Goal: Task Accomplishment & Management: Manage account settings

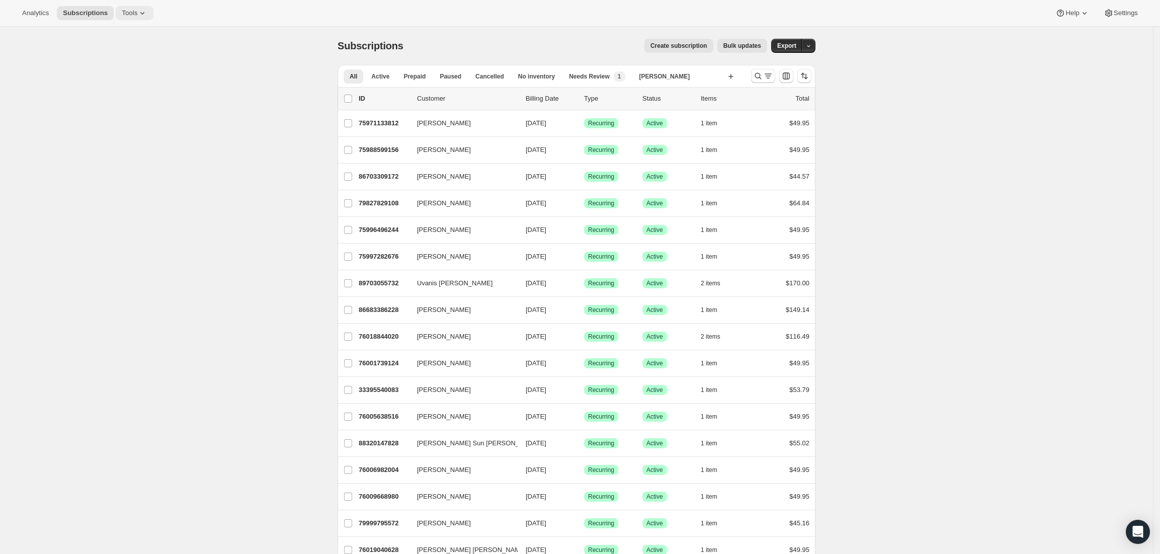
click at [126, 13] on span "Tools" at bounding box center [130, 13] width 16 height 8
click at [137, 35] on span "Subscription Plans" at bounding box center [120, 34] width 54 height 8
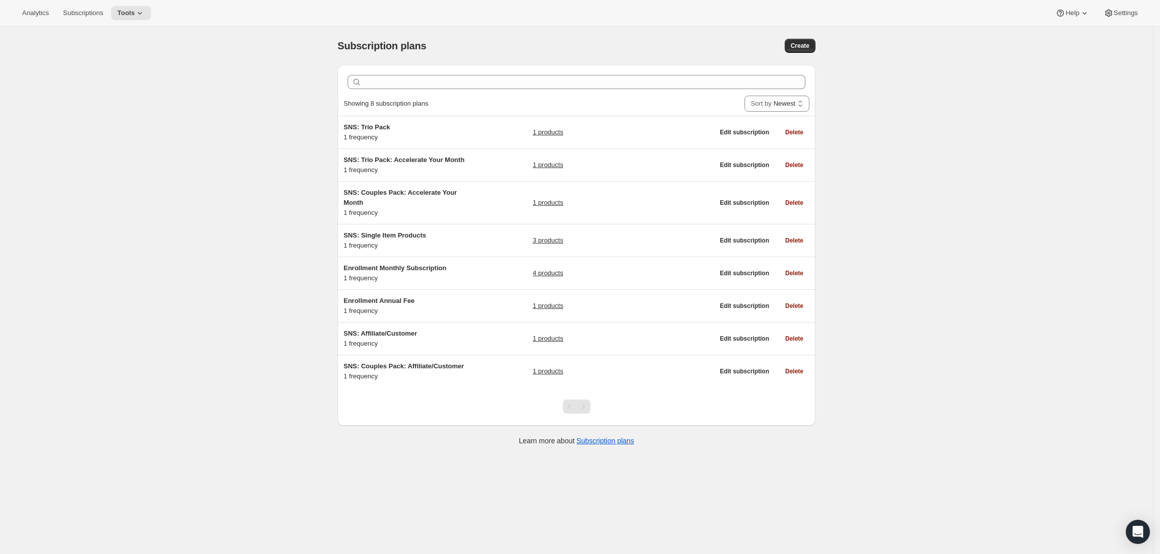
click at [588, 406] on div "Pagination" at bounding box center [583, 406] width 14 height 14
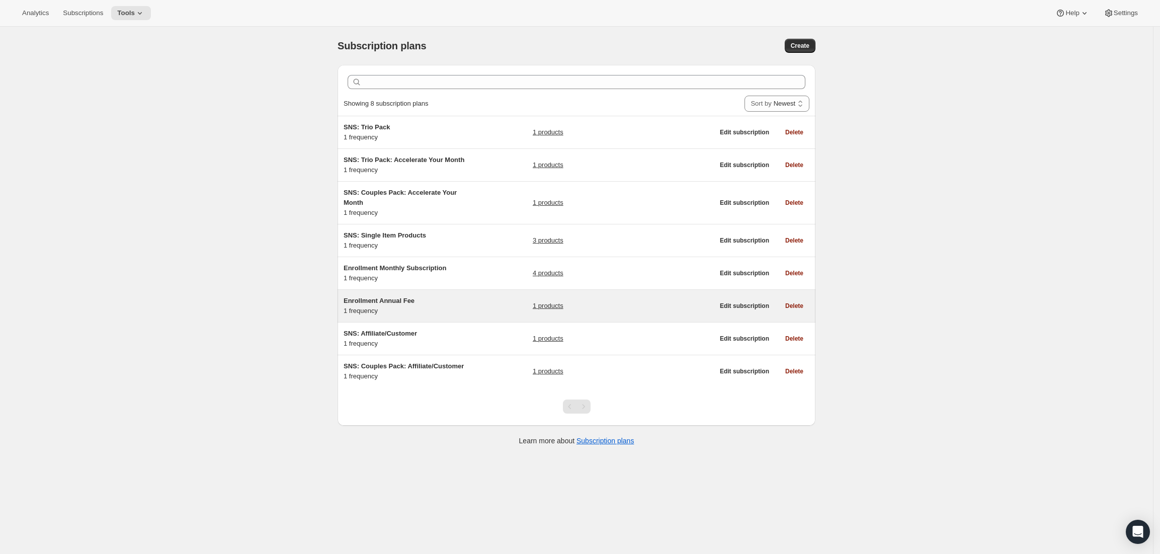
click at [560, 310] on link "1 products" at bounding box center [548, 306] width 31 height 10
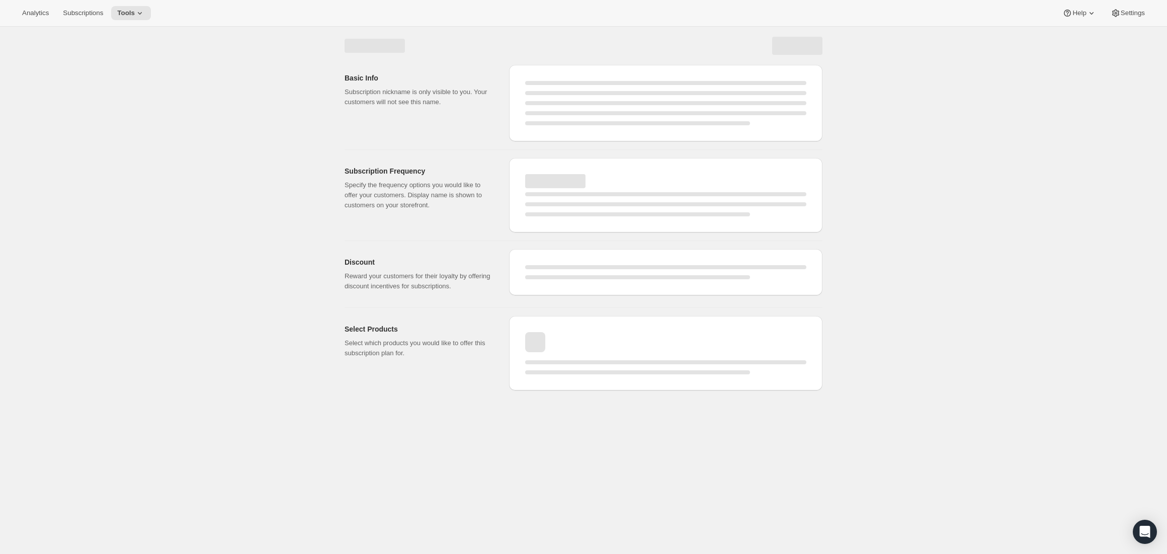
select select "WEEK"
select select "MONTH"
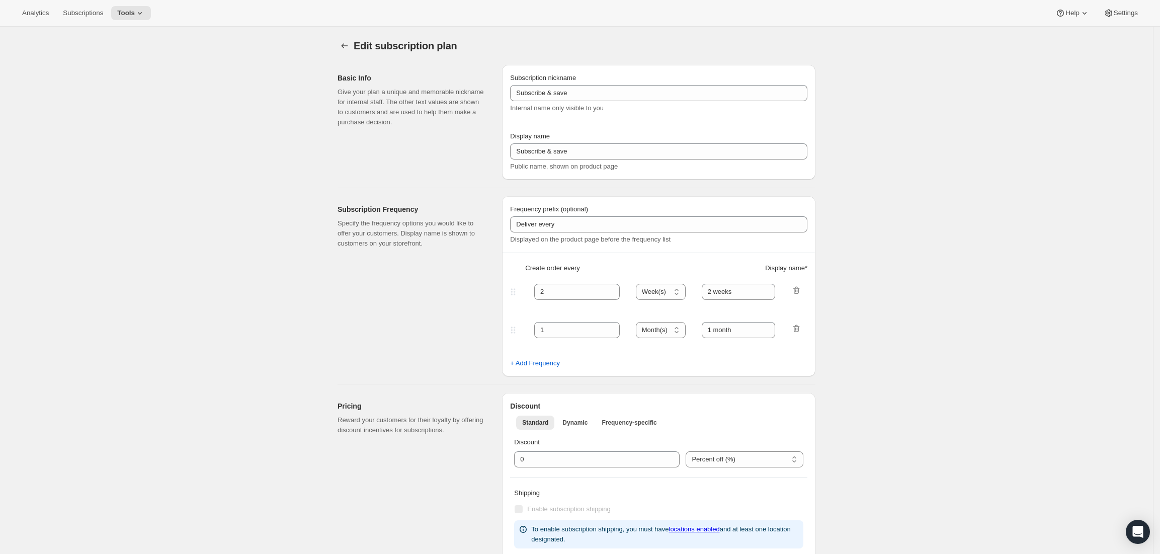
type input "Enrollment Annual Fee"
type input "Enrollment Fee"
type input "1"
select select "YEAR"
type input "1 year"
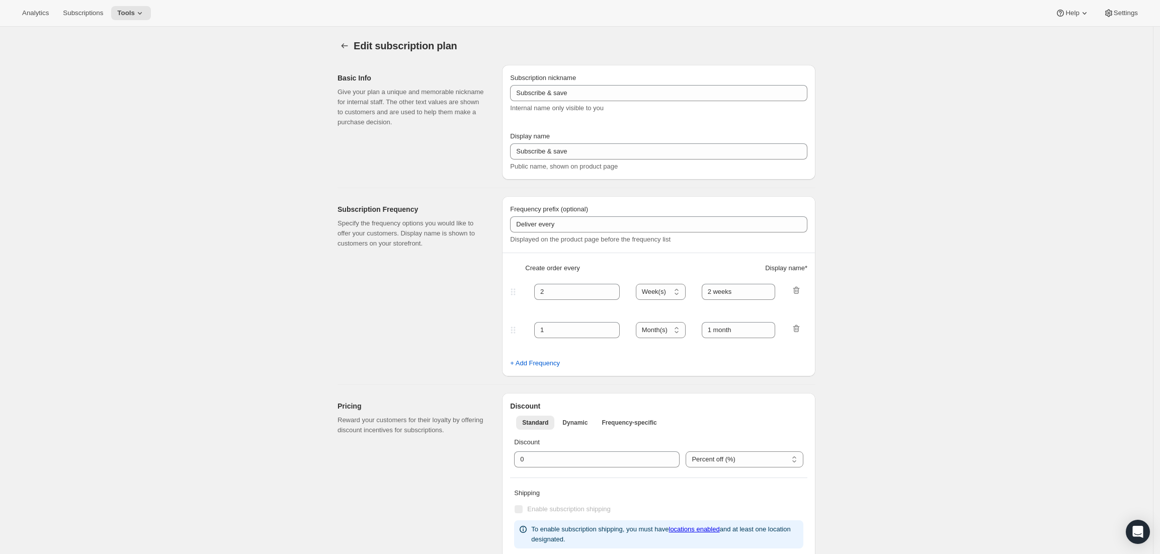
type input "To modify your subscription, please contact customer support."
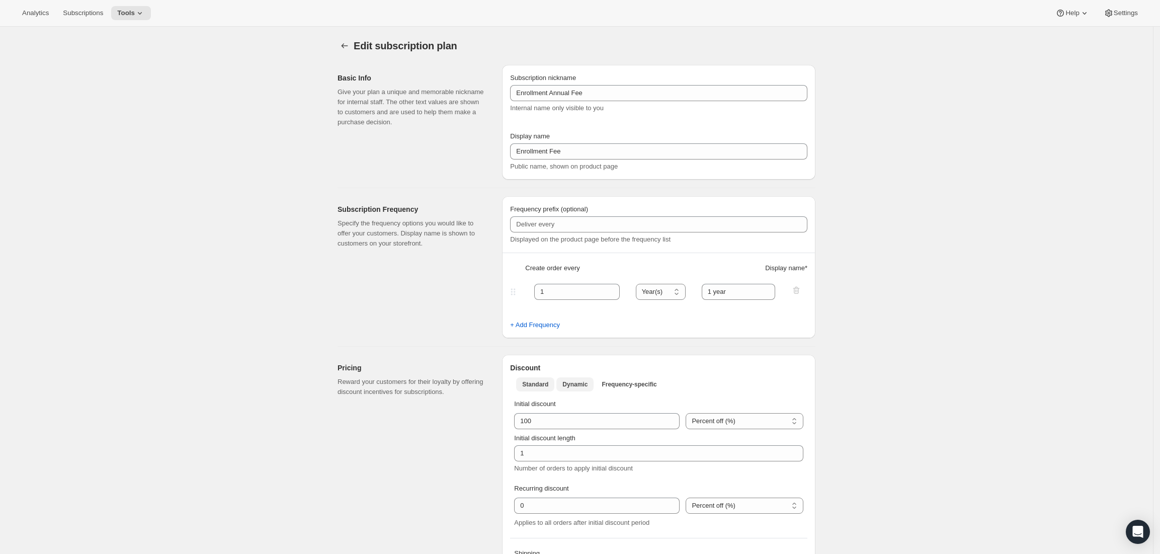
click at [538, 386] on span "Standard" at bounding box center [535, 384] width 26 height 8
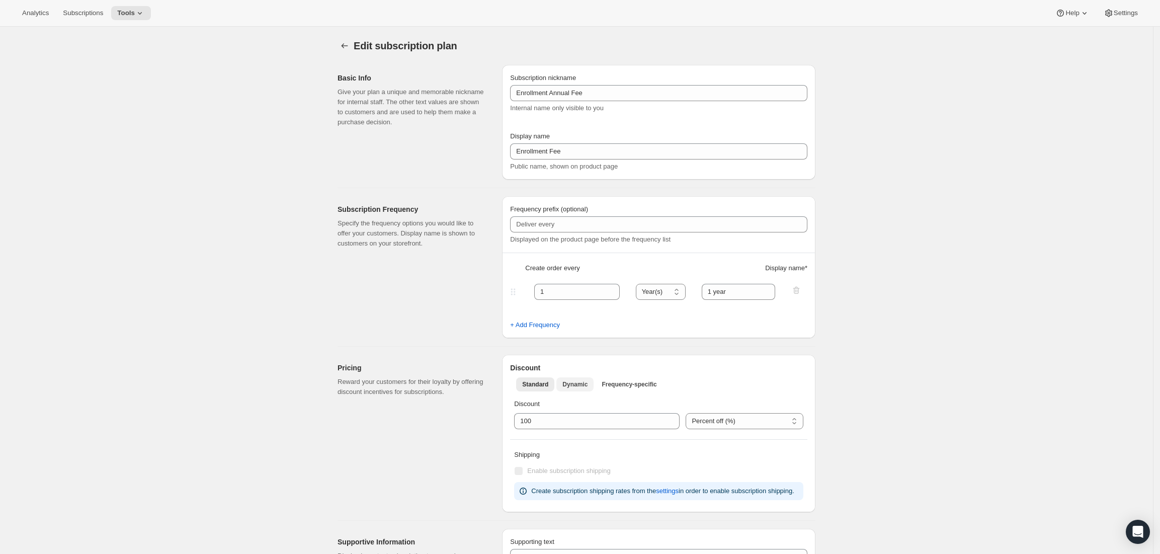
click at [574, 383] on span "Dynamic" at bounding box center [574, 384] width 25 height 8
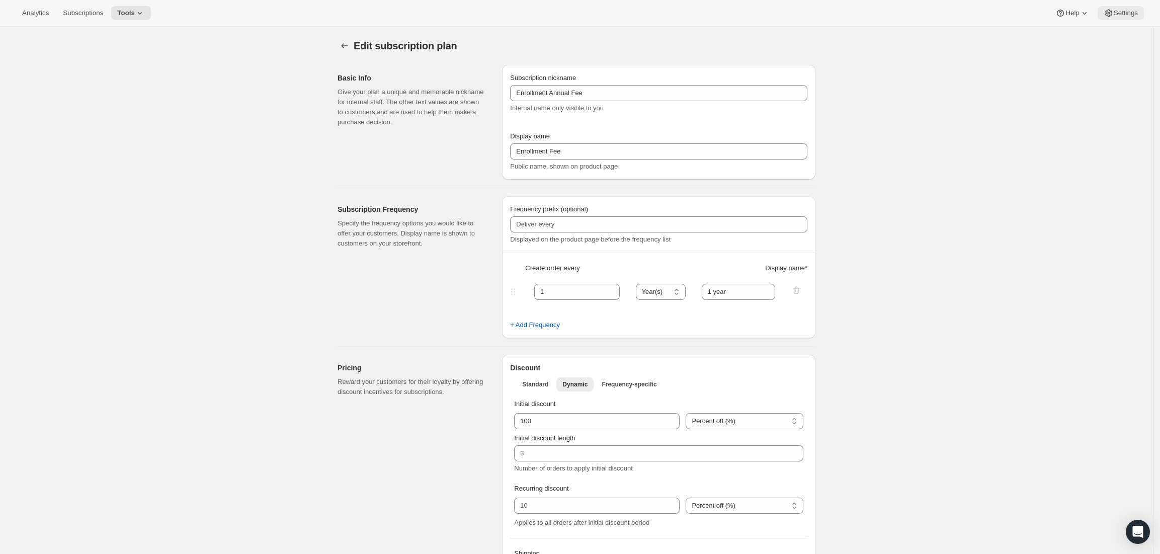
click at [1102, 17] on button "Settings" at bounding box center [1120, 13] width 46 height 14
type input "1"
type input "0"
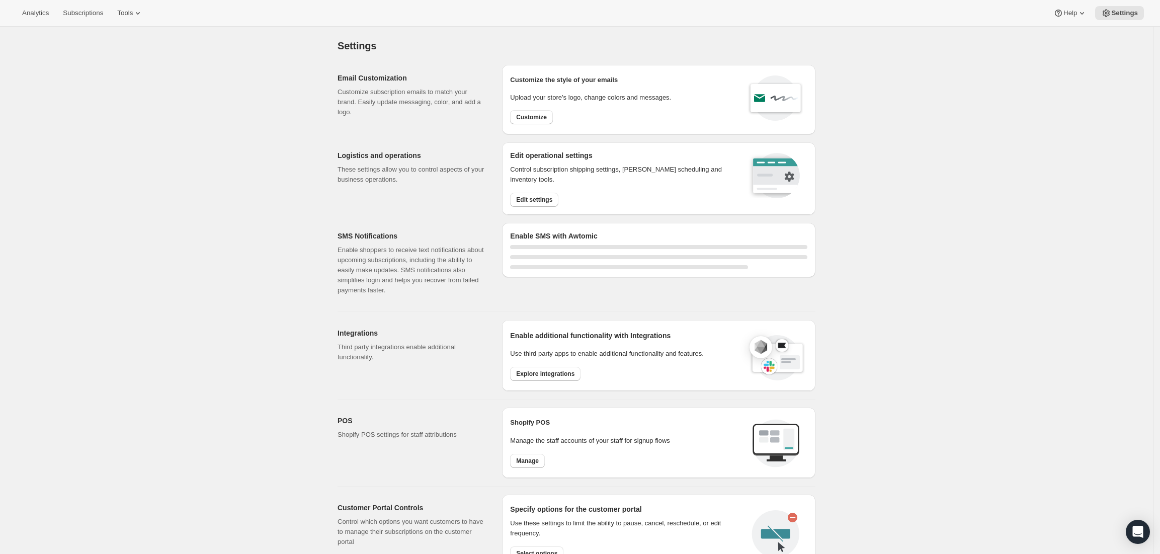
select select "22:00"
select select "09:00"
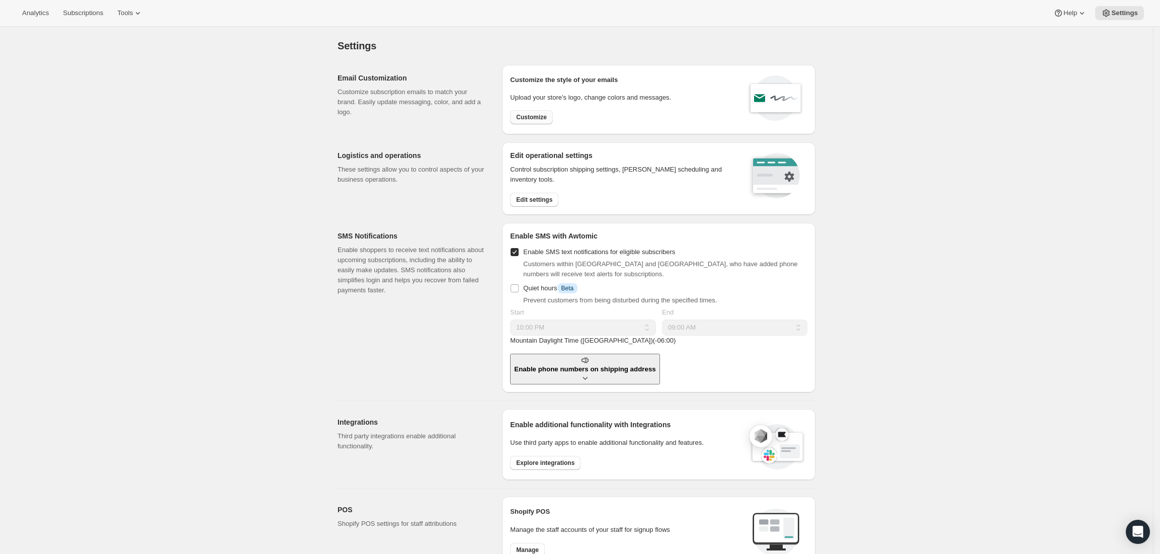
click at [542, 116] on span "Customize" at bounding box center [531, 117] width 31 height 8
select select "subscriptionMessage"
select select "5"
select select "15"
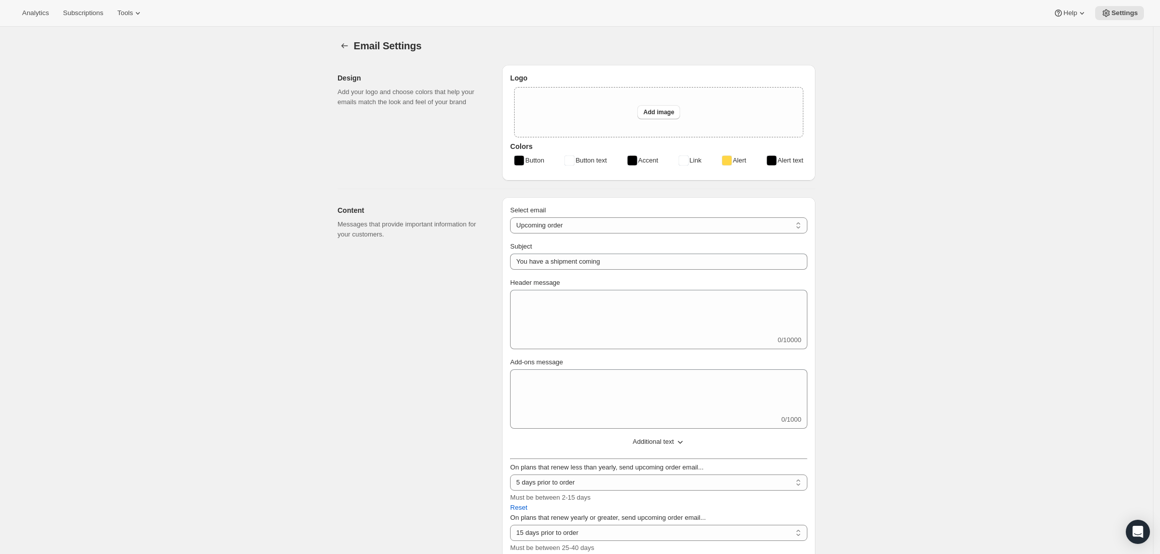
type input "[PERSON_NAME] | [GEOGRAPHIC_DATA]"
checkbox input "false"
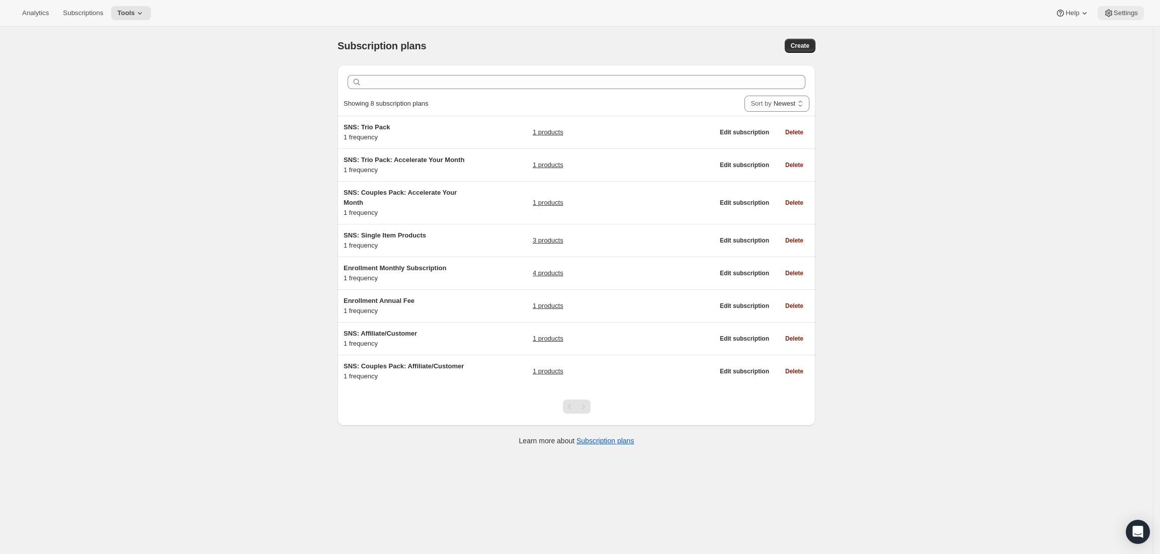
click at [1131, 15] on span "Settings" at bounding box center [1125, 13] width 24 height 8
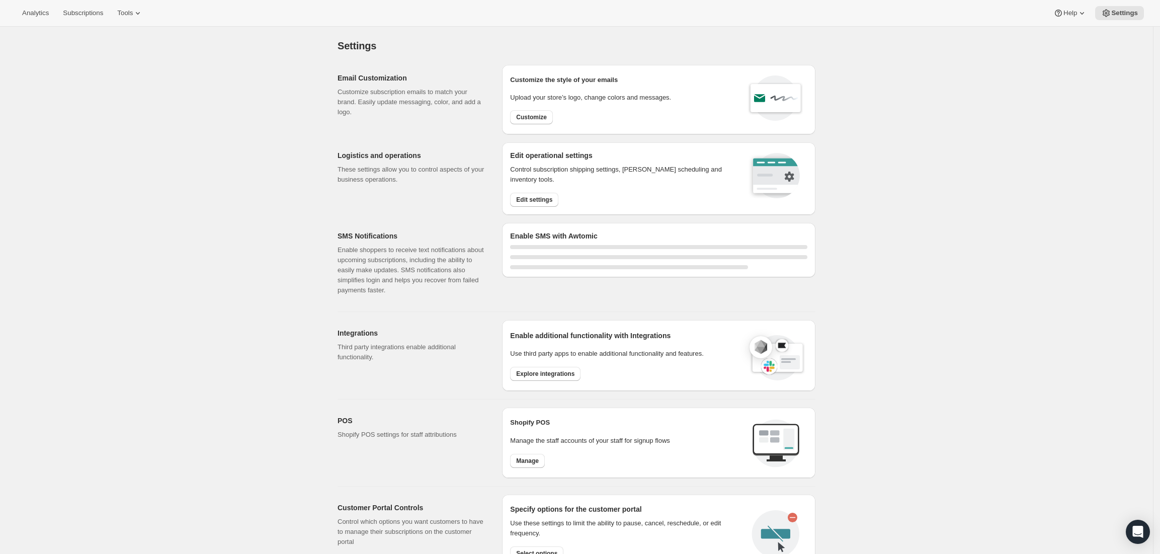
select select "22:00"
select select "09:00"
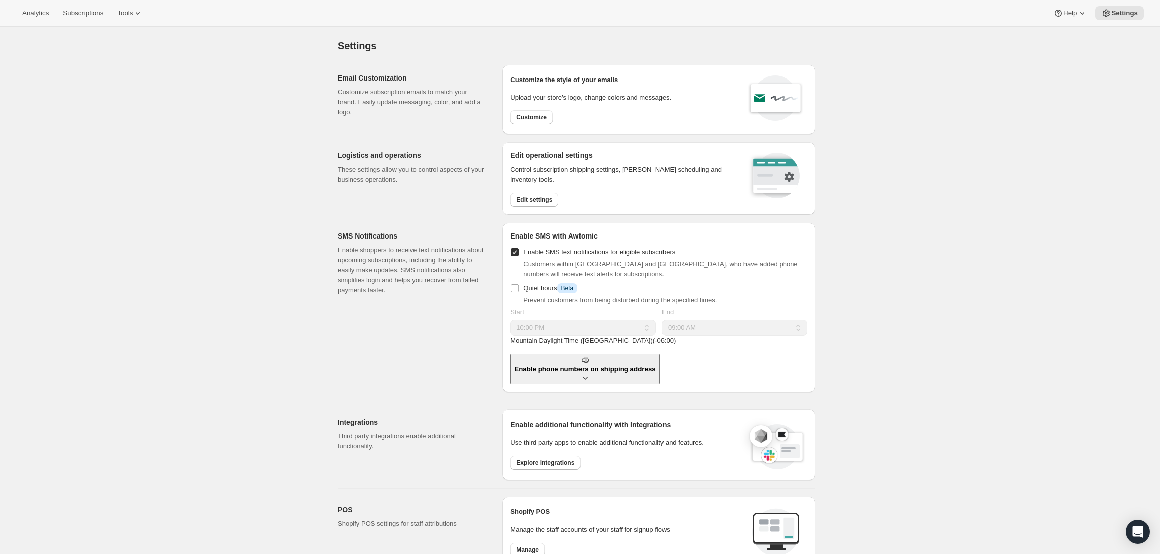
scroll to position [333, 0]
